Goal: Transaction & Acquisition: Purchase product/service

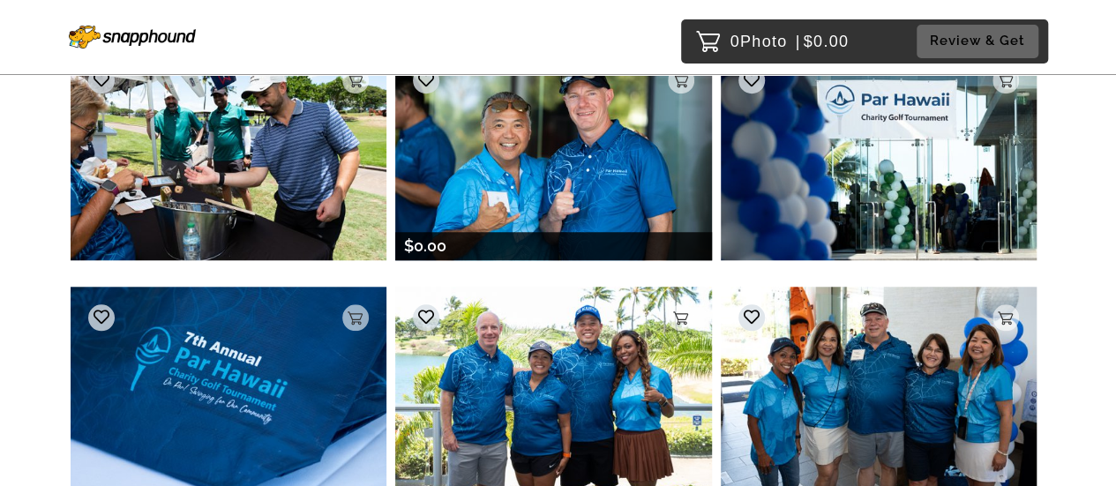
scroll to position [658, 0]
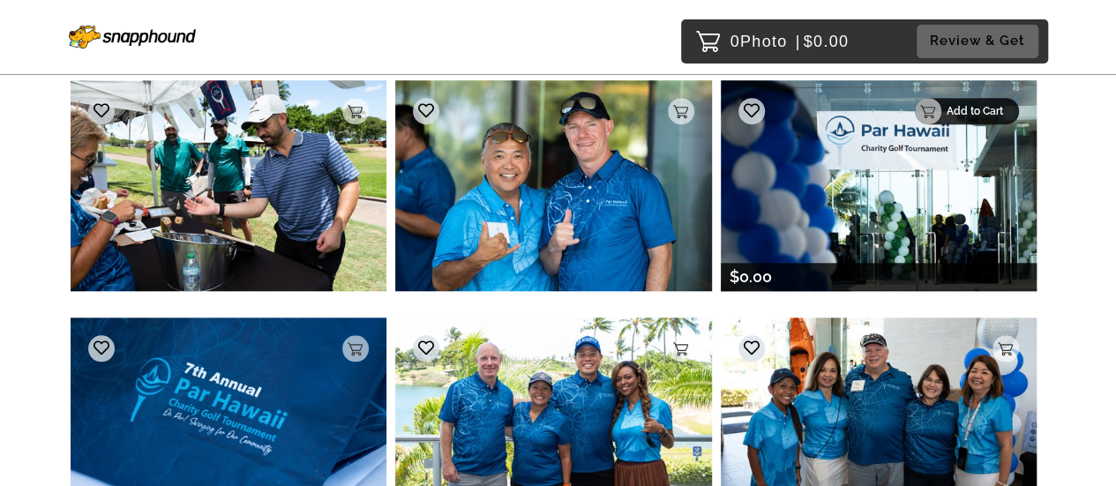
click at [1004, 105] on p "Add to Cart" at bounding box center [978, 111] width 62 height 12
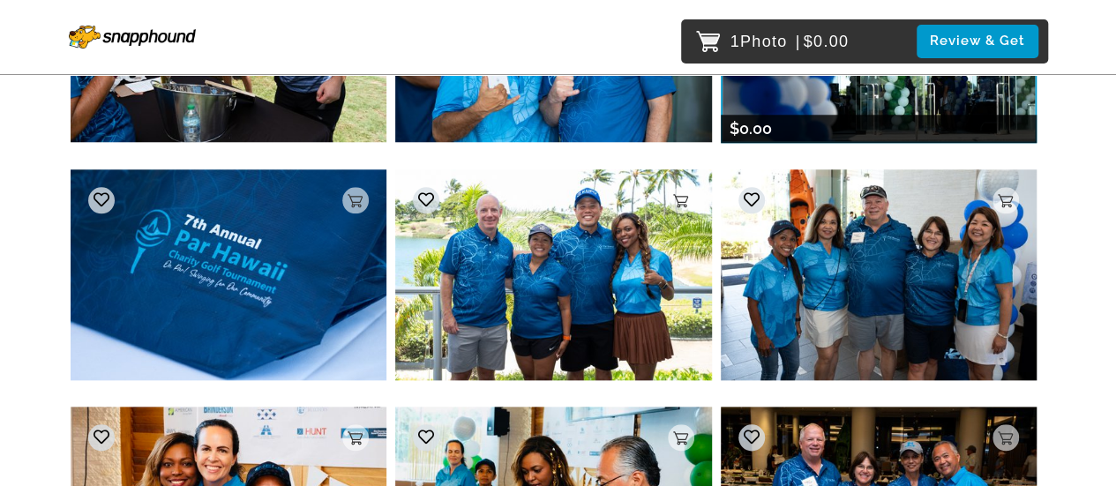
scroll to position [865, 0]
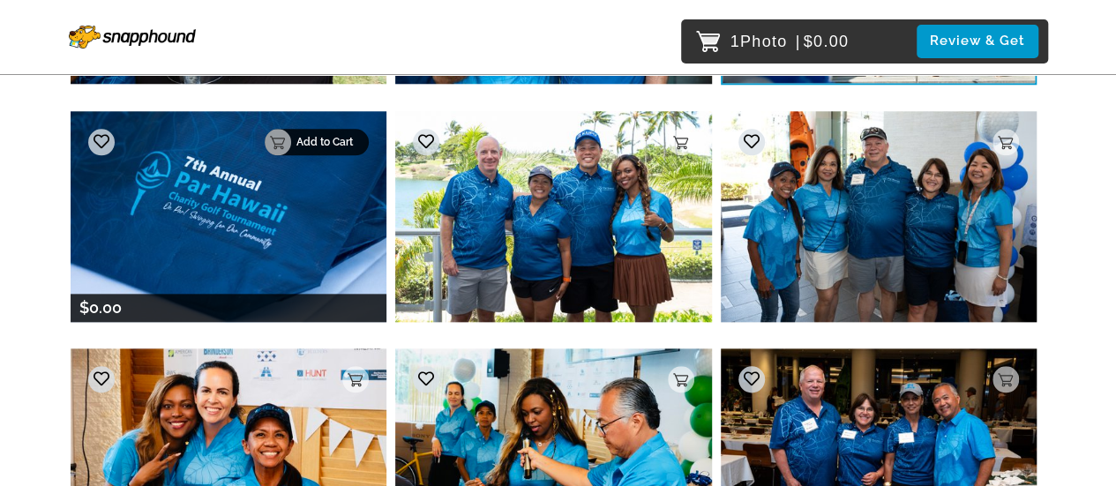
click at [334, 136] on p "Add to Cart" at bounding box center [327, 142] width 62 height 12
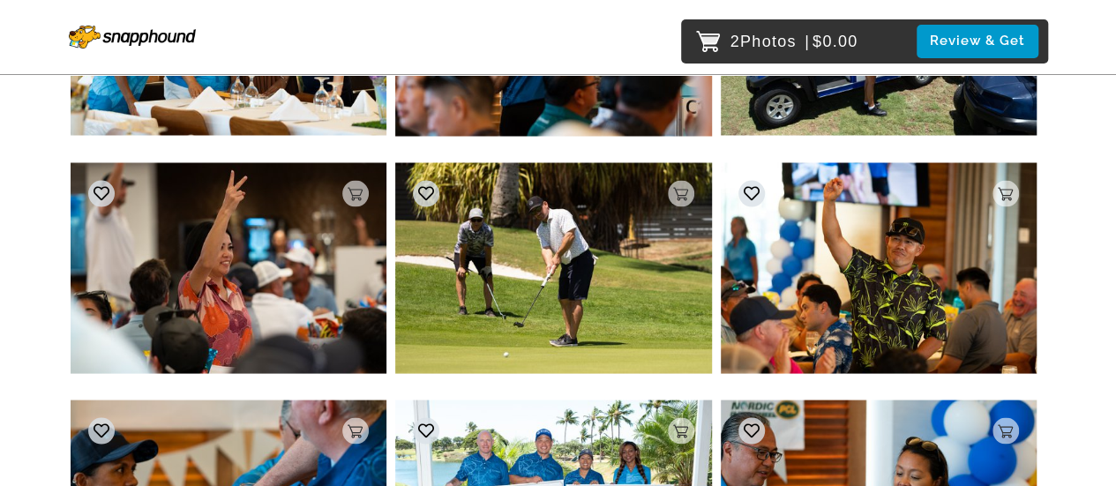
scroll to position [1534, 0]
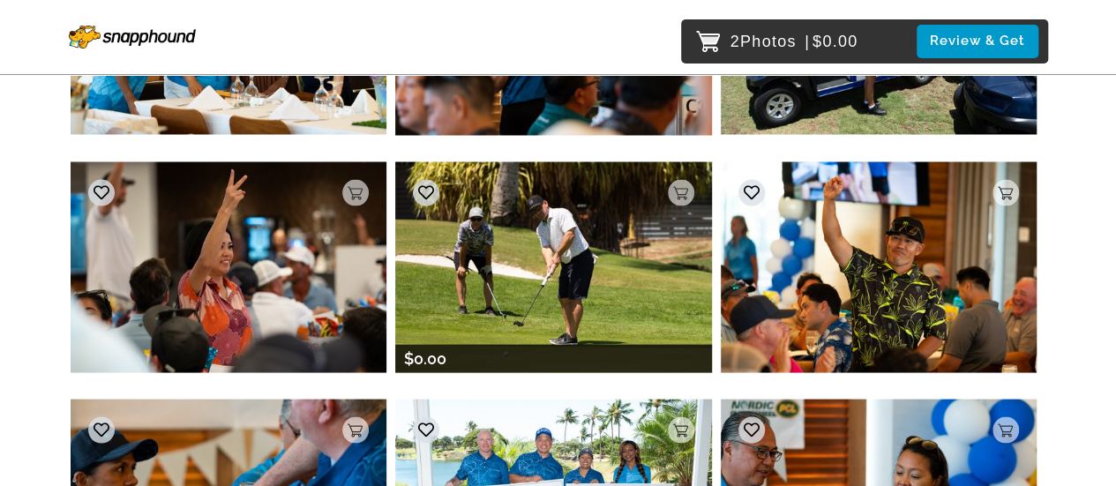
click at [553, 258] on img at bounding box center [553, 266] width 316 height 211
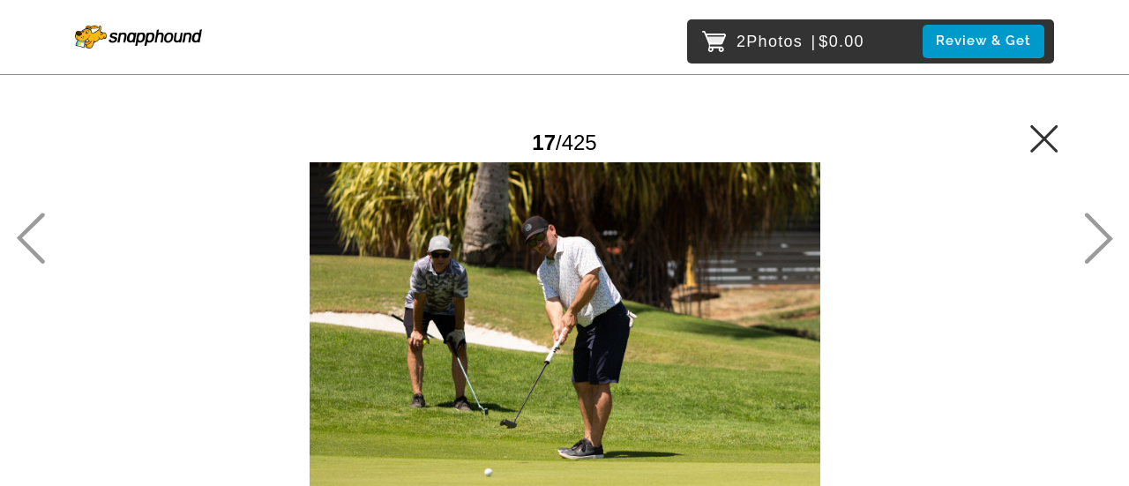
click at [1101, 248] on icon at bounding box center [1099, 238] width 28 height 51
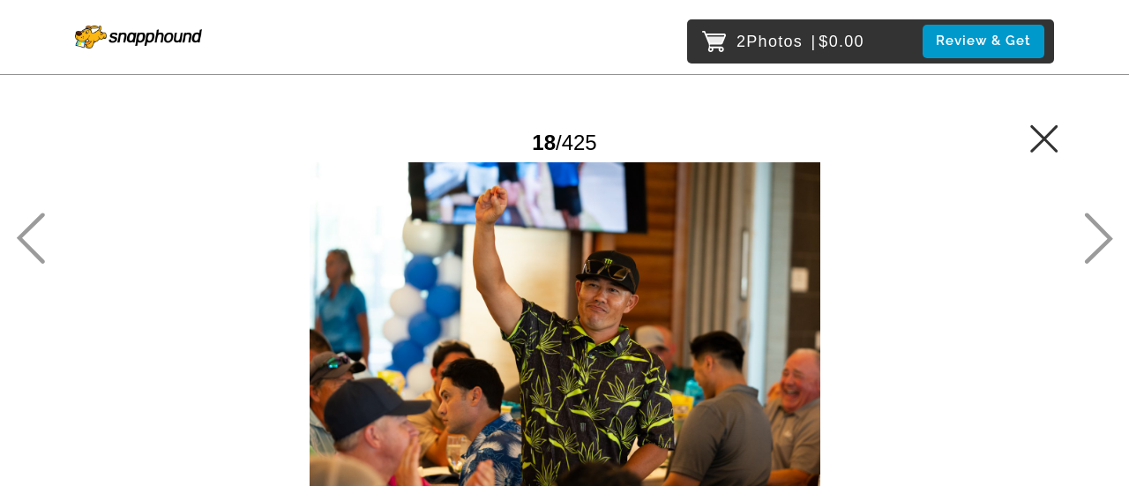
click at [1103, 236] on icon at bounding box center [1098, 238] width 29 height 51
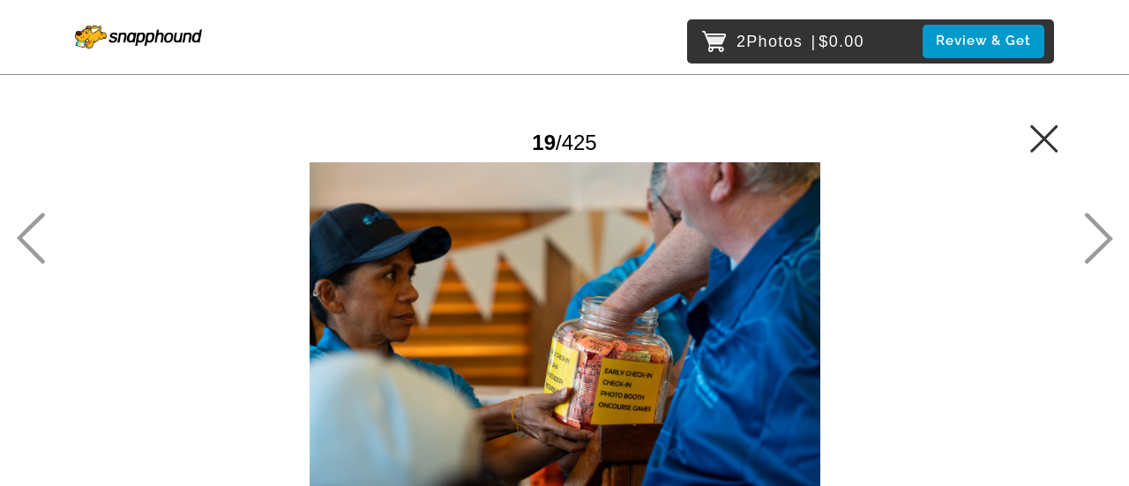
click at [1103, 236] on icon at bounding box center [1098, 238] width 29 height 51
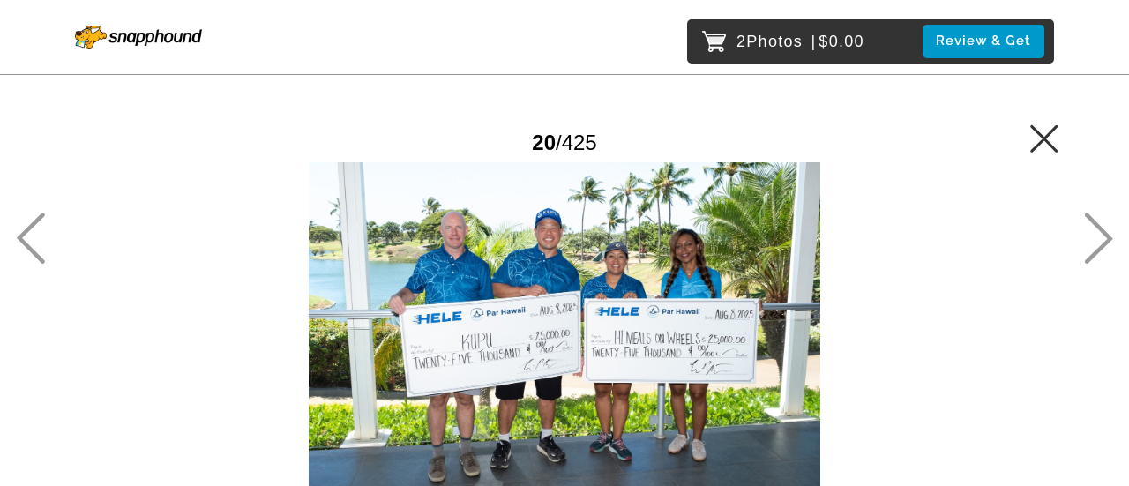
click at [1046, 130] on icon at bounding box center [1044, 138] width 28 height 28
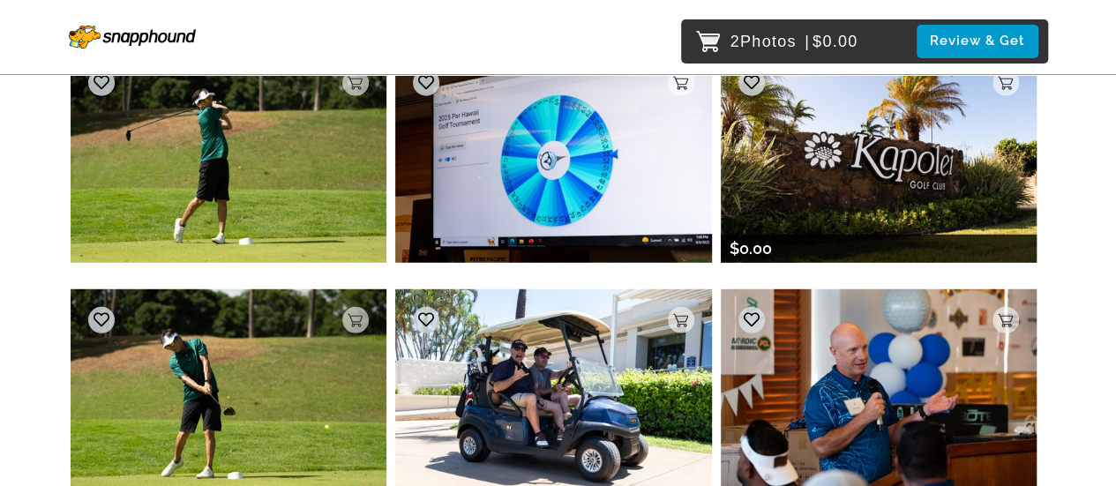
scroll to position [2309, 0]
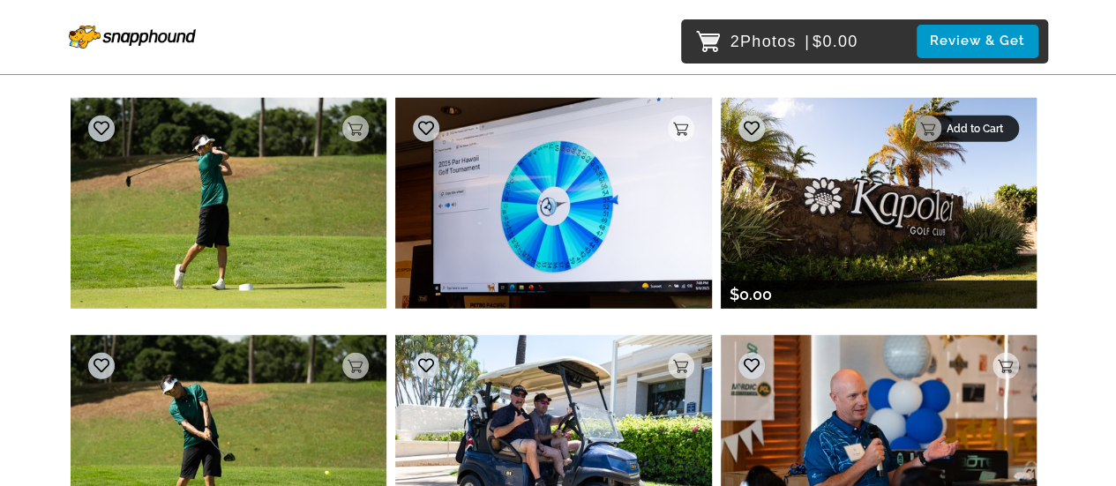
click at [1007, 124] on div "Add to Cart" at bounding box center [967, 129] width 104 height 26
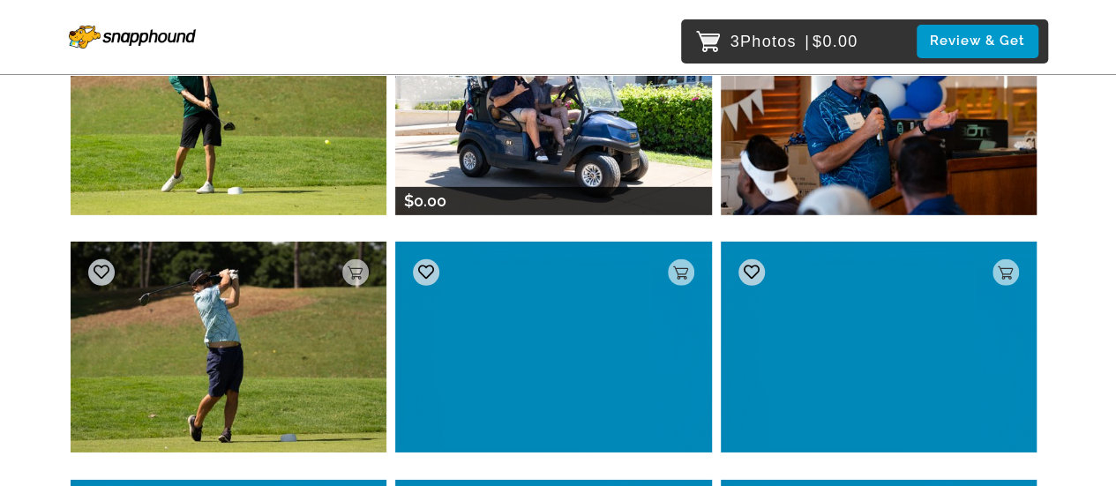
scroll to position [2784, 0]
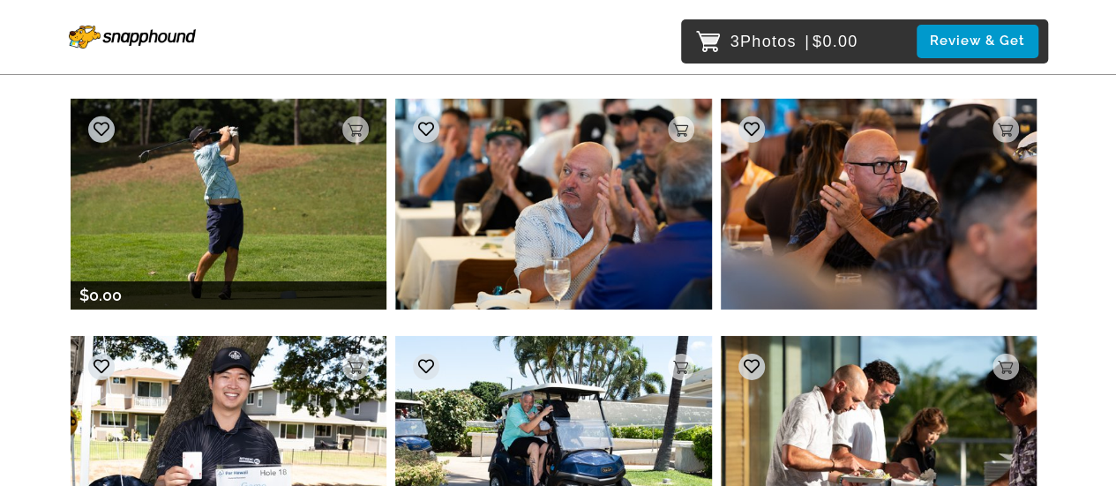
click at [243, 218] on img at bounding box center [229, 204] width 316 height 211
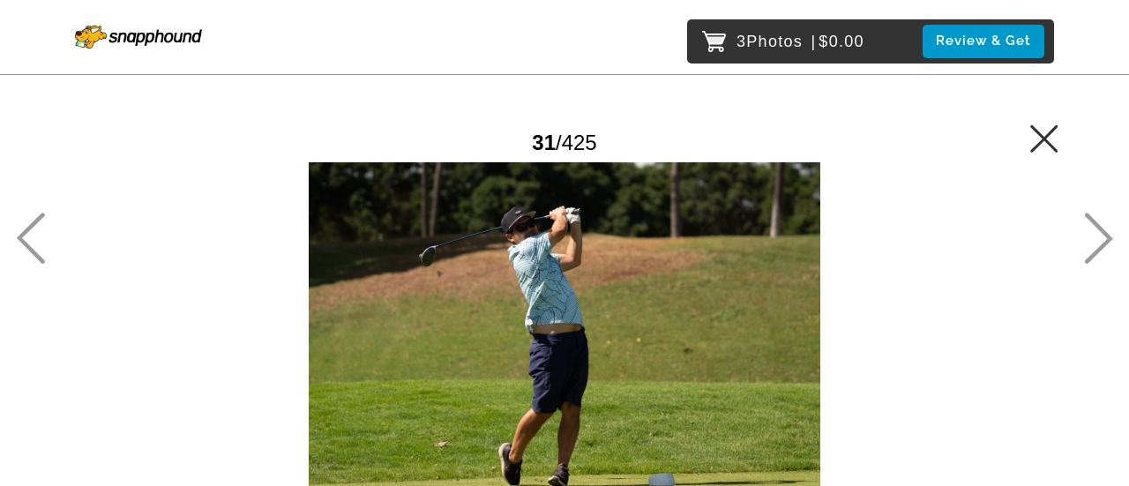
click at [1036, 137] on icon at bounding box center [1044, 138] width 28 height 28
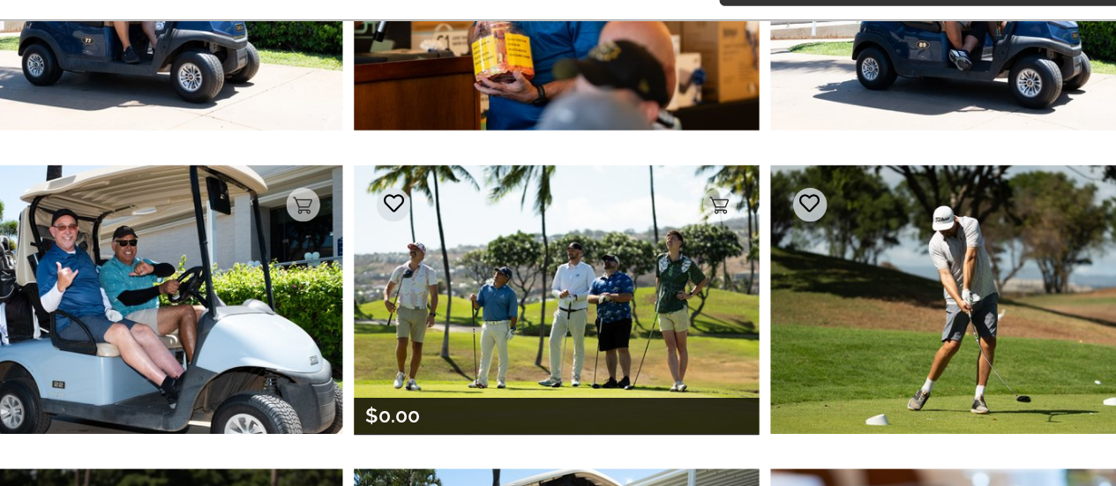
scroll to position [6255, 0]
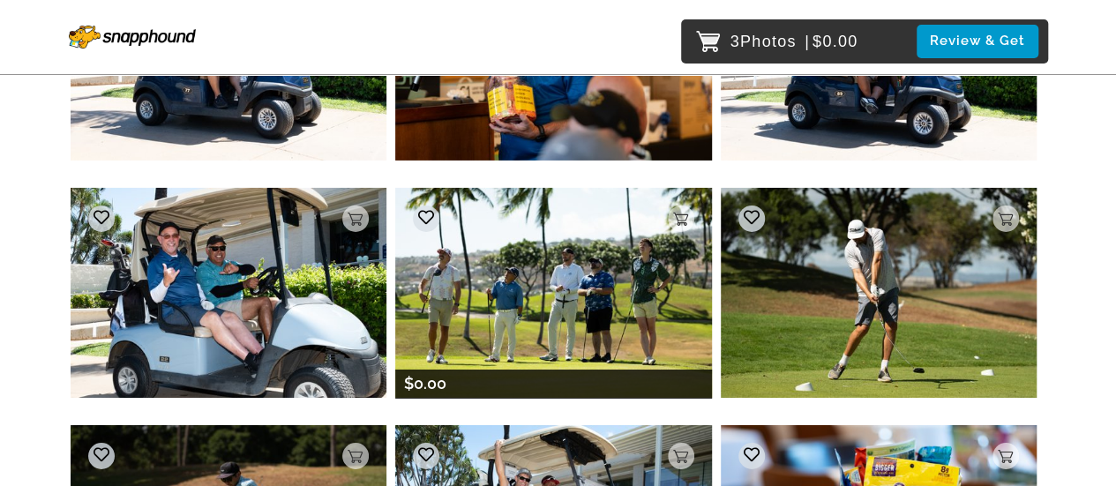
click at [598, 221] on img at bounding box center [553, 293] width 316 height 211
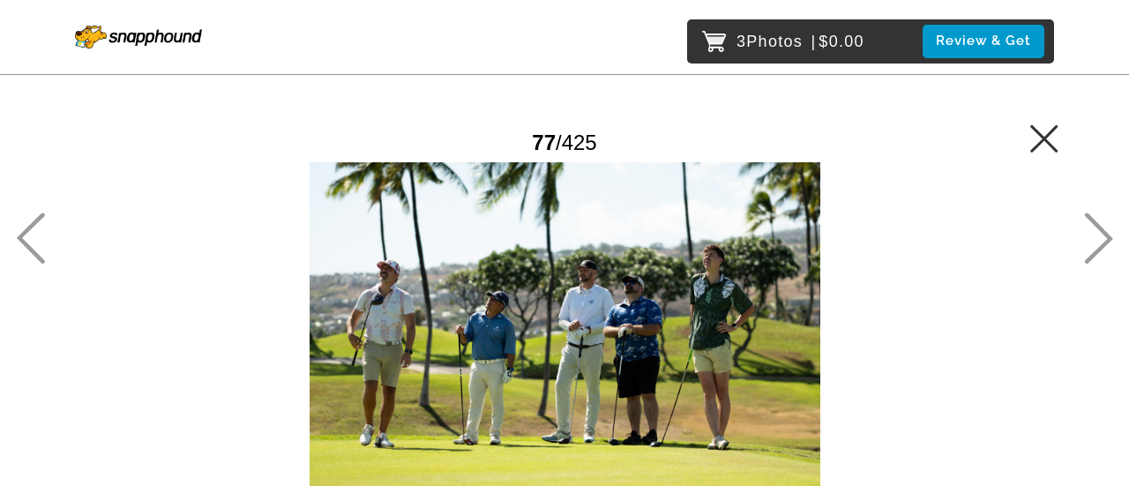
click at [1034, 138] on icon at bounding box center [1044, 138] width 28 height 28
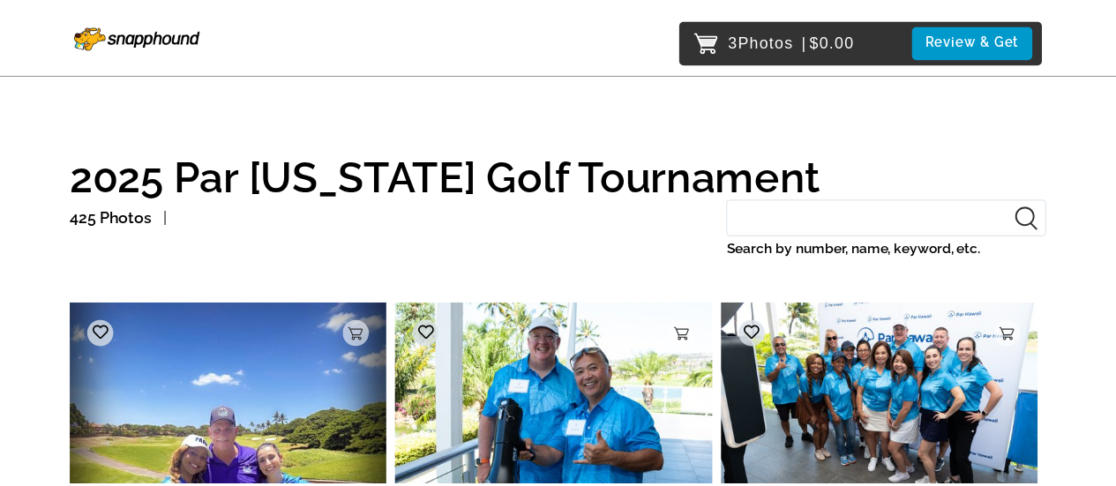
scroll to position [6306, 0]
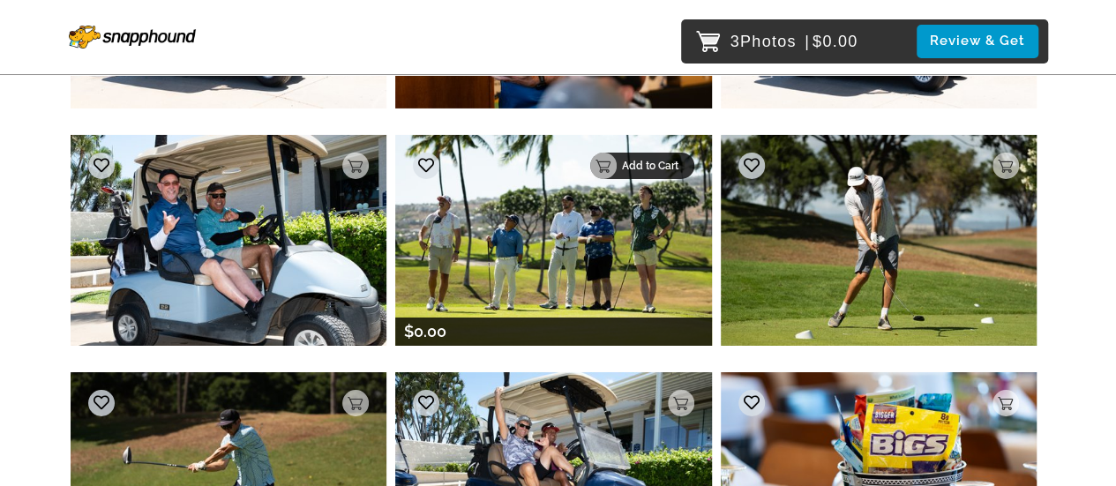
click at [673, 160] on p "Add to Cart" at bounding box center [653, 166] width 62 height 12
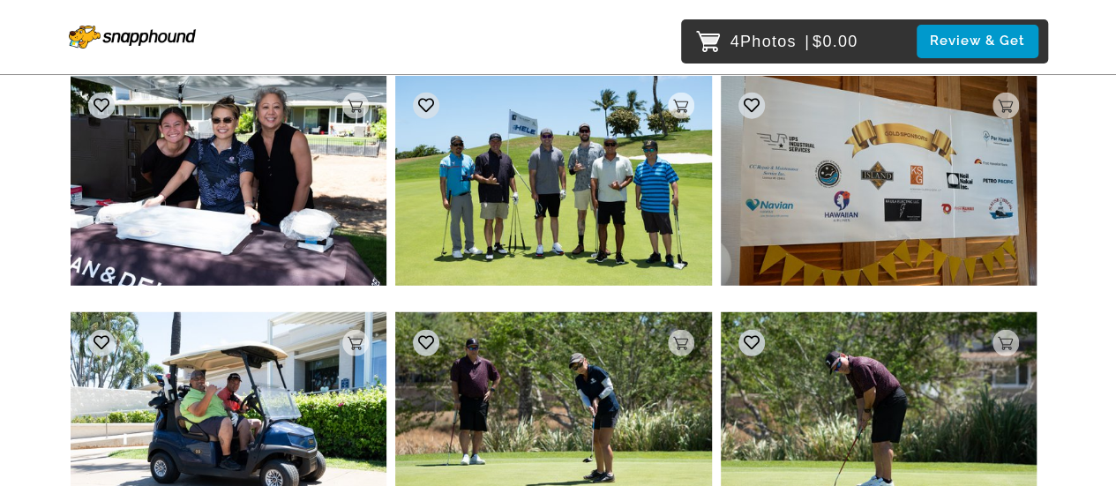
scroll to position [8978, 0]
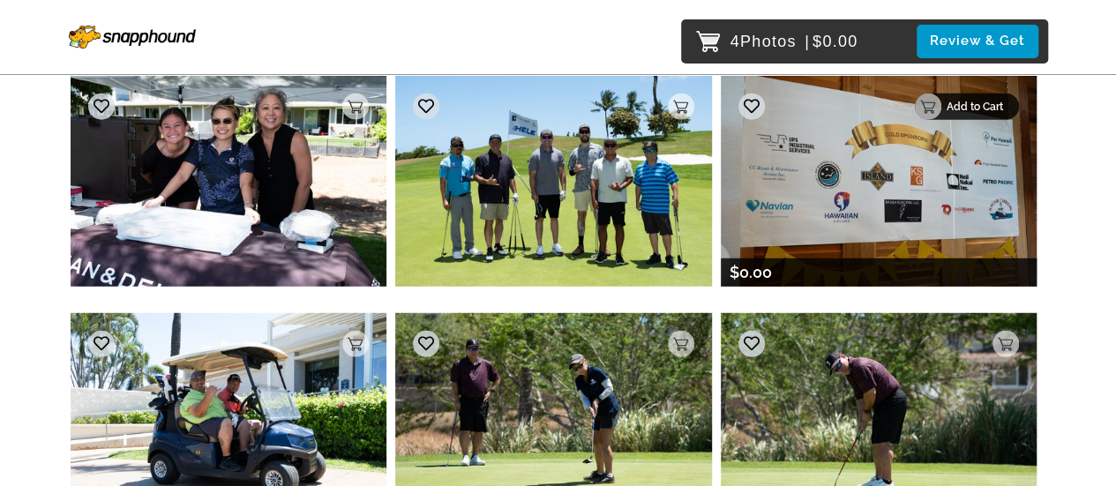
click at [970, 101] on p "Add to Cart" at bounding box center [978, 107] width 62 height 12
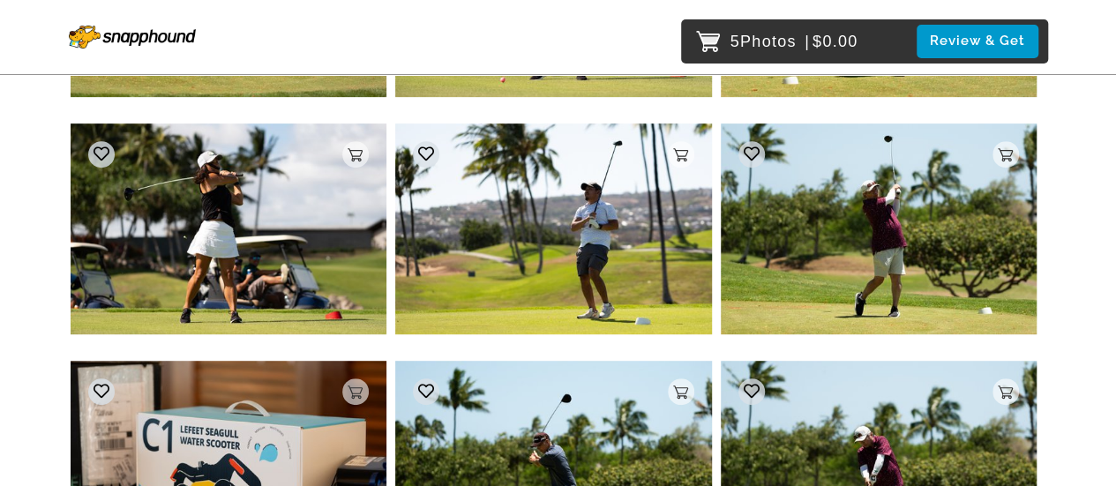
scroll to position [13703, 0]
